Goal: Navigation & Orientation: Find specific page/section

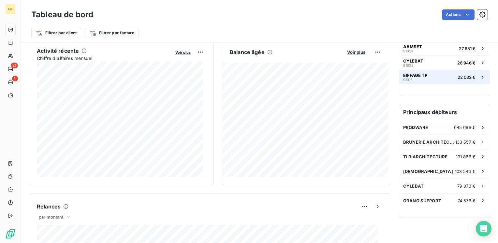
scroll to position [130, 0]
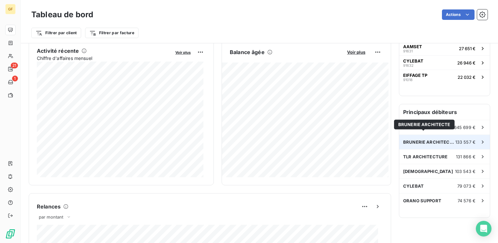
click at [421, 140] on span "BRUNERIE ARCHITECTE" at bounding box center [429, 142] width 52 height 5
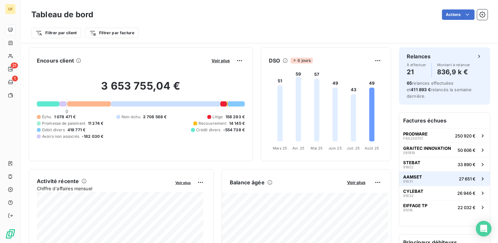
scroll to position [130, 0]
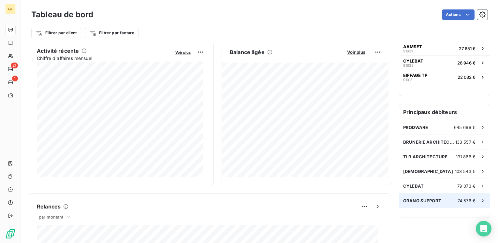
click at [414, 194] on div "ORANO SUPPORT 74 576 €" at bounding box center [445, 201] width 91 height 14
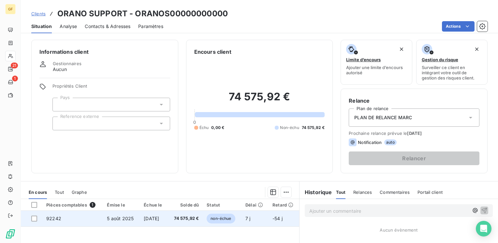
click at [159, 217] on span "[DATE]" at bounding box center [151, 219] width 15 height 6
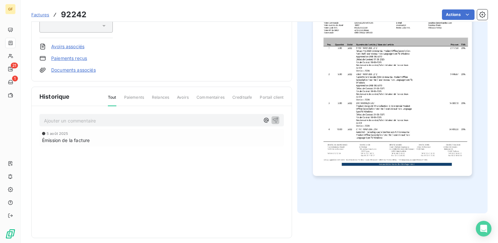
scroll to position [117, 0]
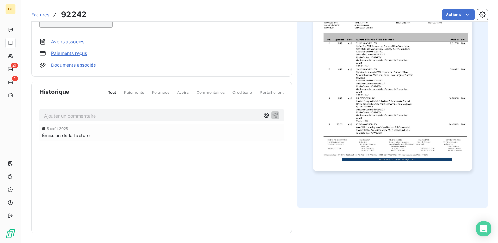
click at [415, 132] on img "button" at bounding box center [392, 58] width 159 height 225
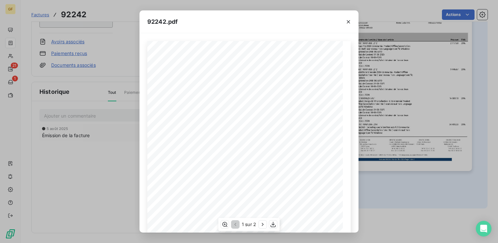
scroll to position [92, 0]
click at [261, 225] on icon "button" at bounding box center [263, 224] width 7 height 7
click at [351, 19] on icon "button" at bounding box center [348, 22] width 7 height 7
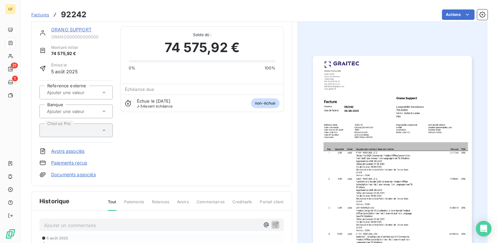
scroll to position [0, 0]
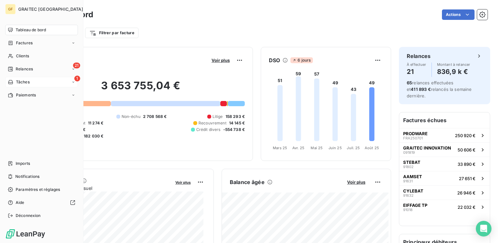
click at [18, 82] on span "Tâches" at bounding box center [23, 82] width 14 height 6
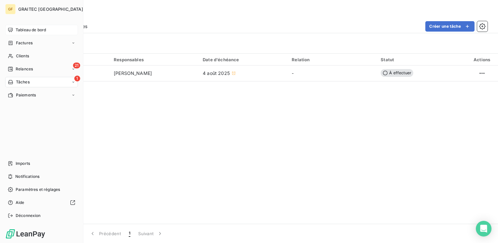
click at [25, 30] on span "Tableau de bord" at bounding box center [31, 30] width 30 height 6
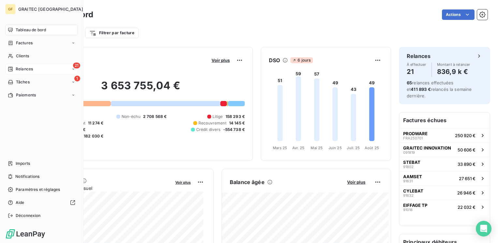
click at [13, 68] on icon at bounding box center [10, 69] width 5 height 5
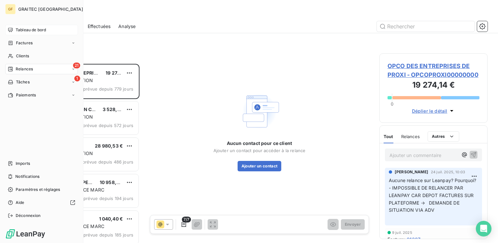
click at [20, 27] on span "Tableau de bord" at bounding box center [31, 30] width 30 height 6
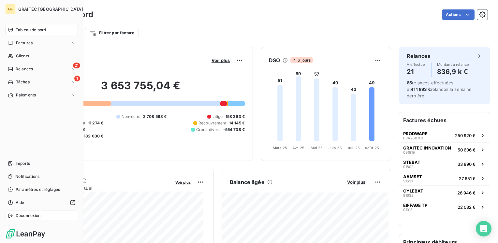
click at [39, 216] on span "Déconnexion" at bounding box center [28, 216] width 25 height 6
